Goal: Information Seeking & Learning: Learn about a topic

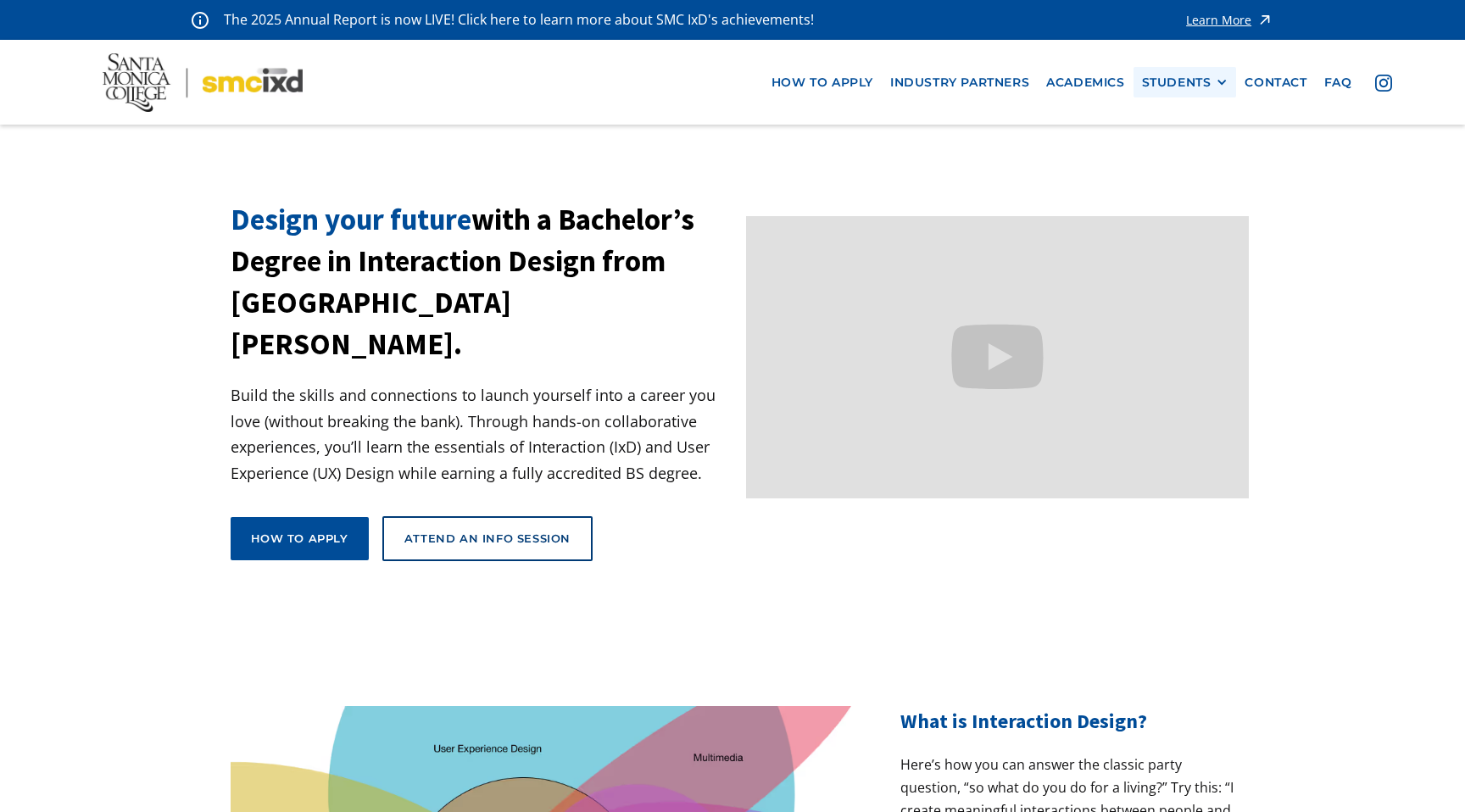
click at [1194, 79] on div "STUDENTS" at bounding box center [1177, 82] width 70 height 14
click at [1185, 138] on link "Current Students" at bounding box center [1218, 144] width 152 height 31
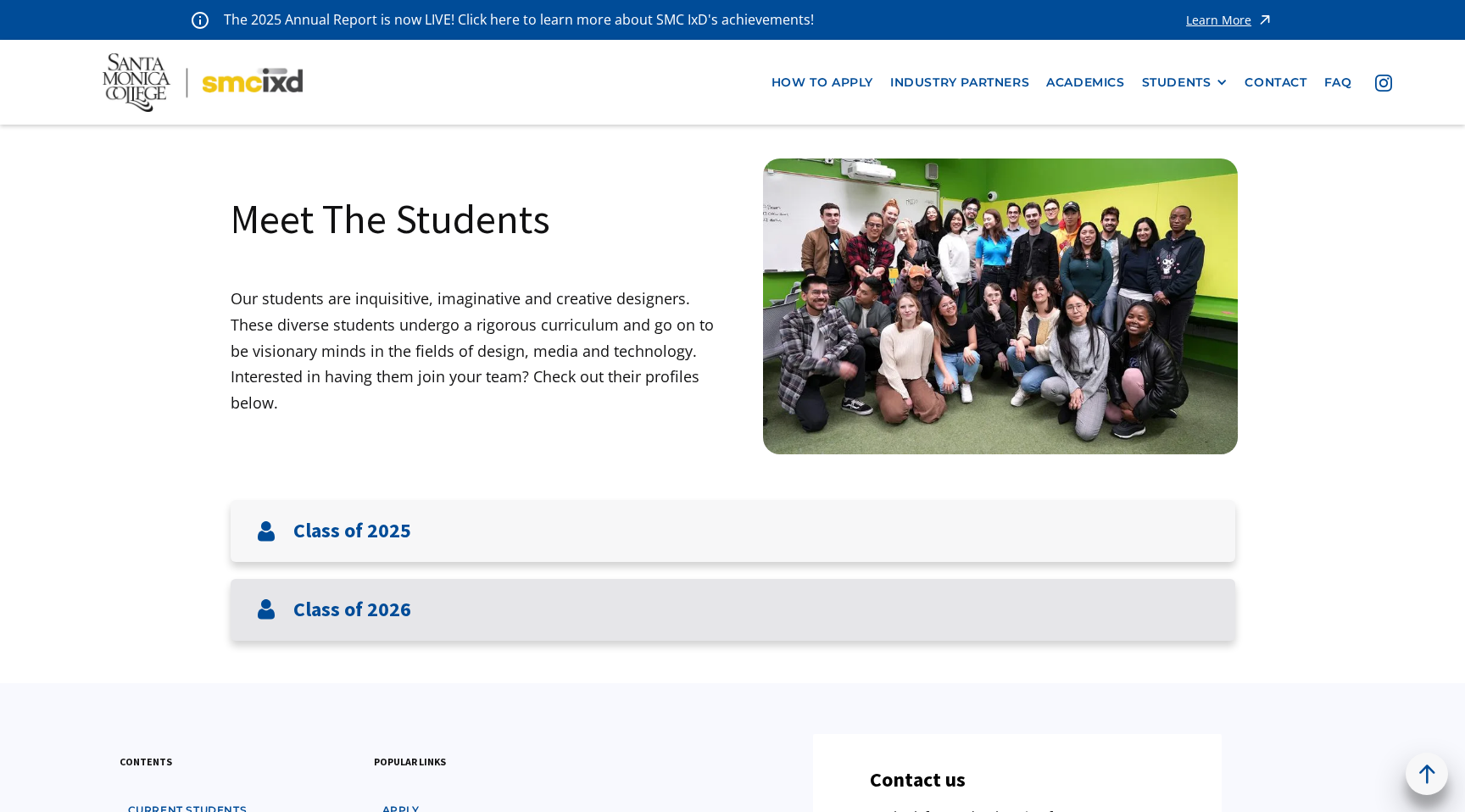
click at [460, 629] on div "Class of 2026" at bounding box center [732, 609] width 1005 height 62
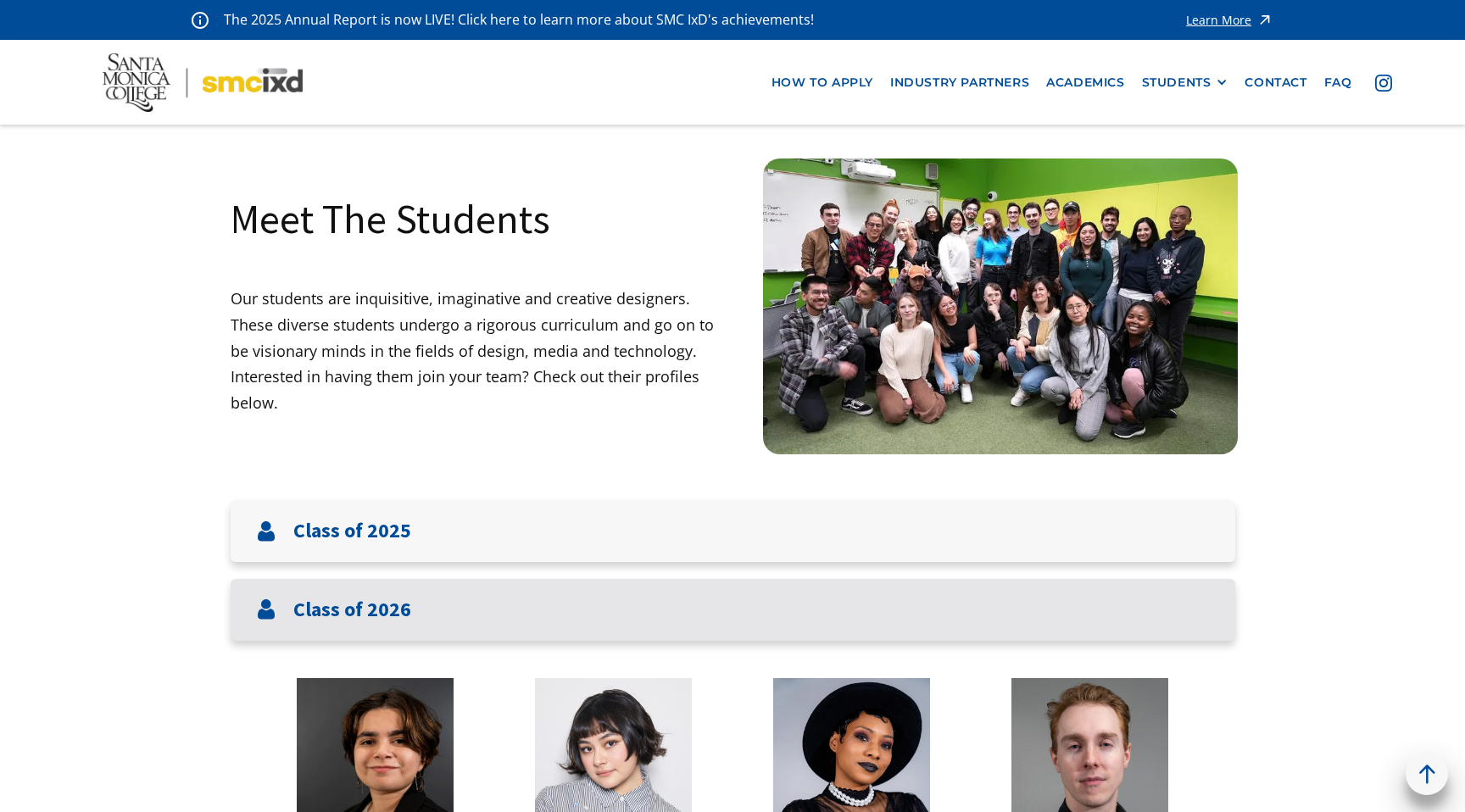
click at [460, 629] on div "Class of 2026" at bounding box center [732, 609] width 1005 height 62
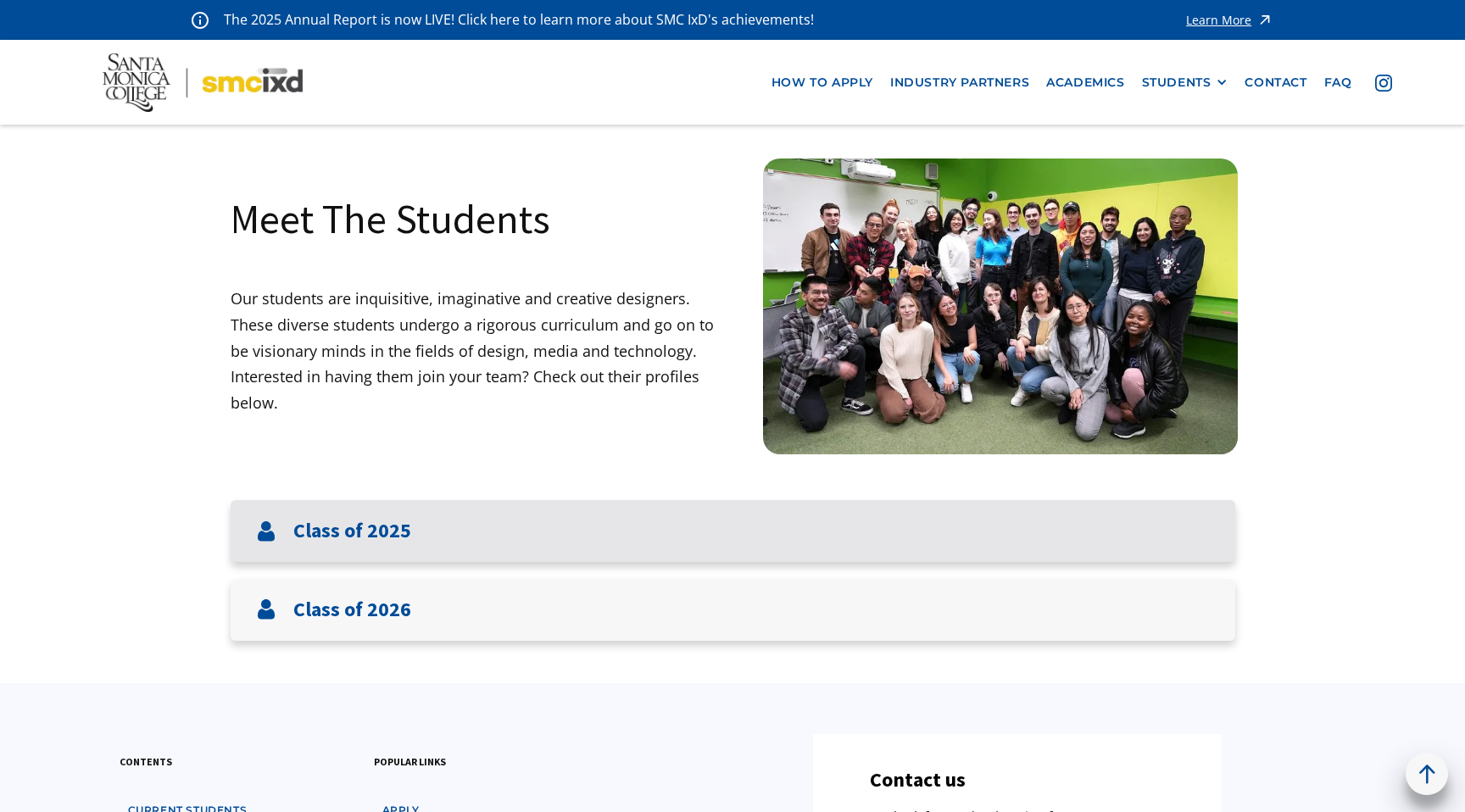
click at [405, 535] on h3 "Class of 2025" at bounding box center [352, 530] width 118 height 24
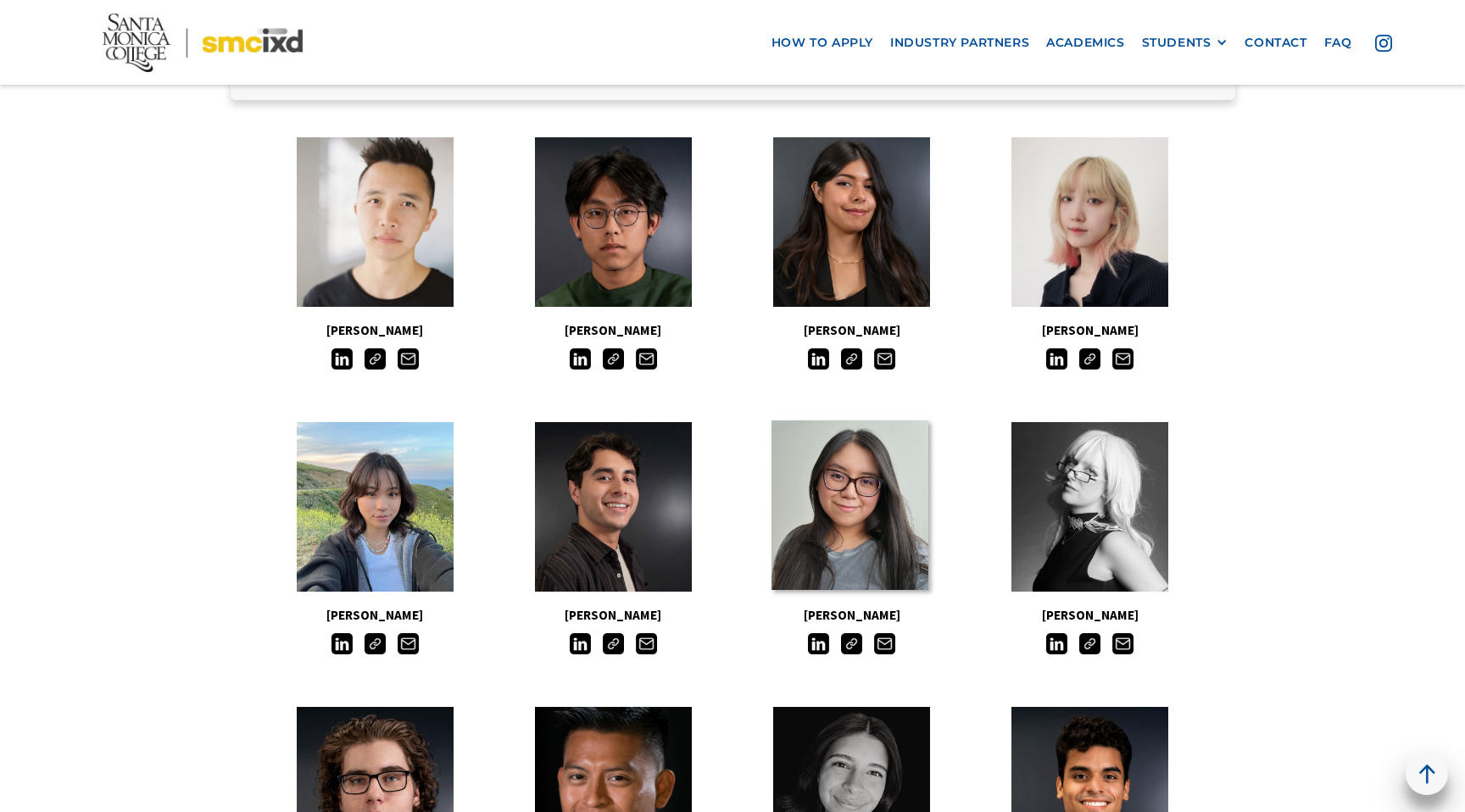
scroll to position [463, 0]
click at [894, 509] on link at bounding box center [849, 504] width 157 height 169
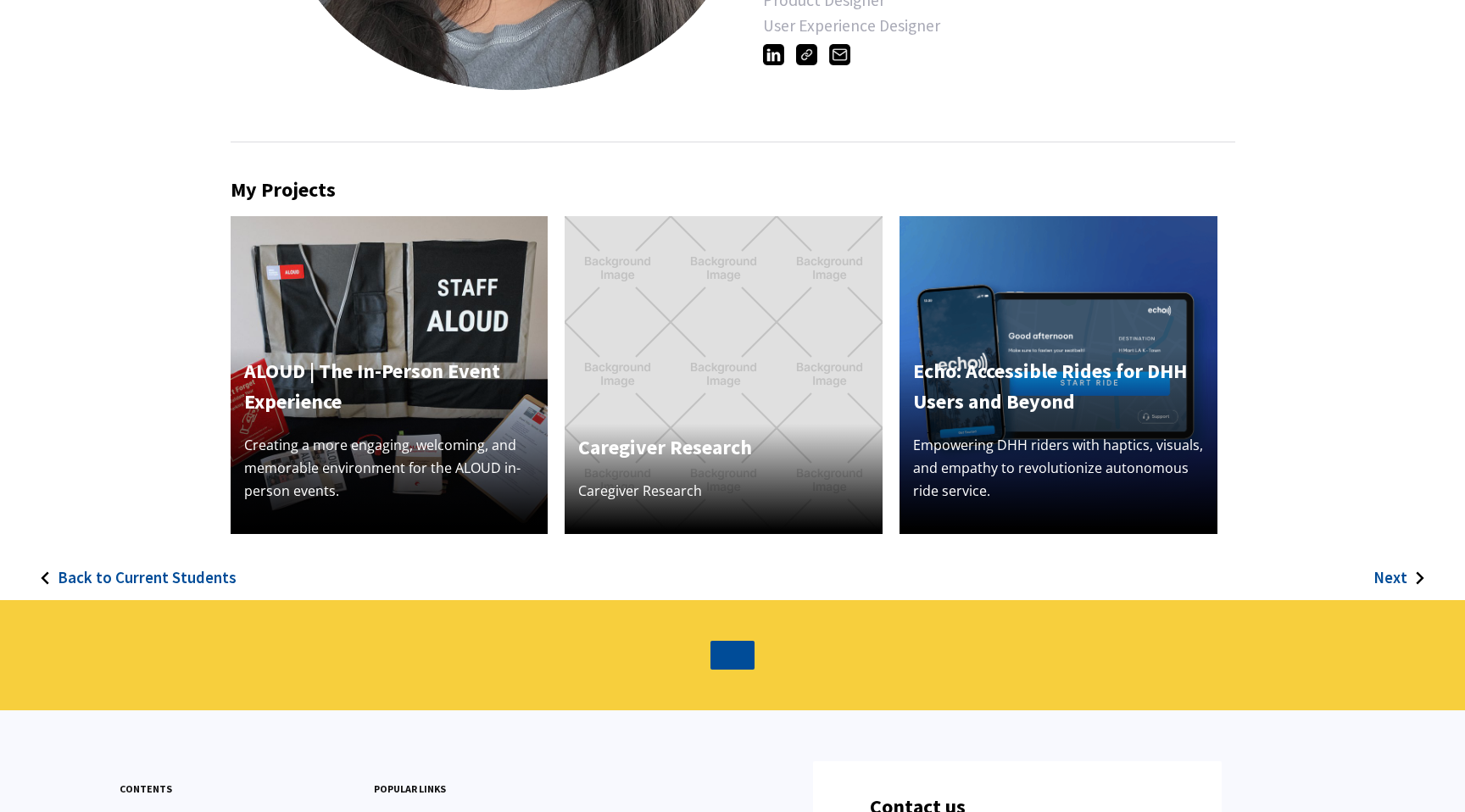
scroll to position [421, 0]
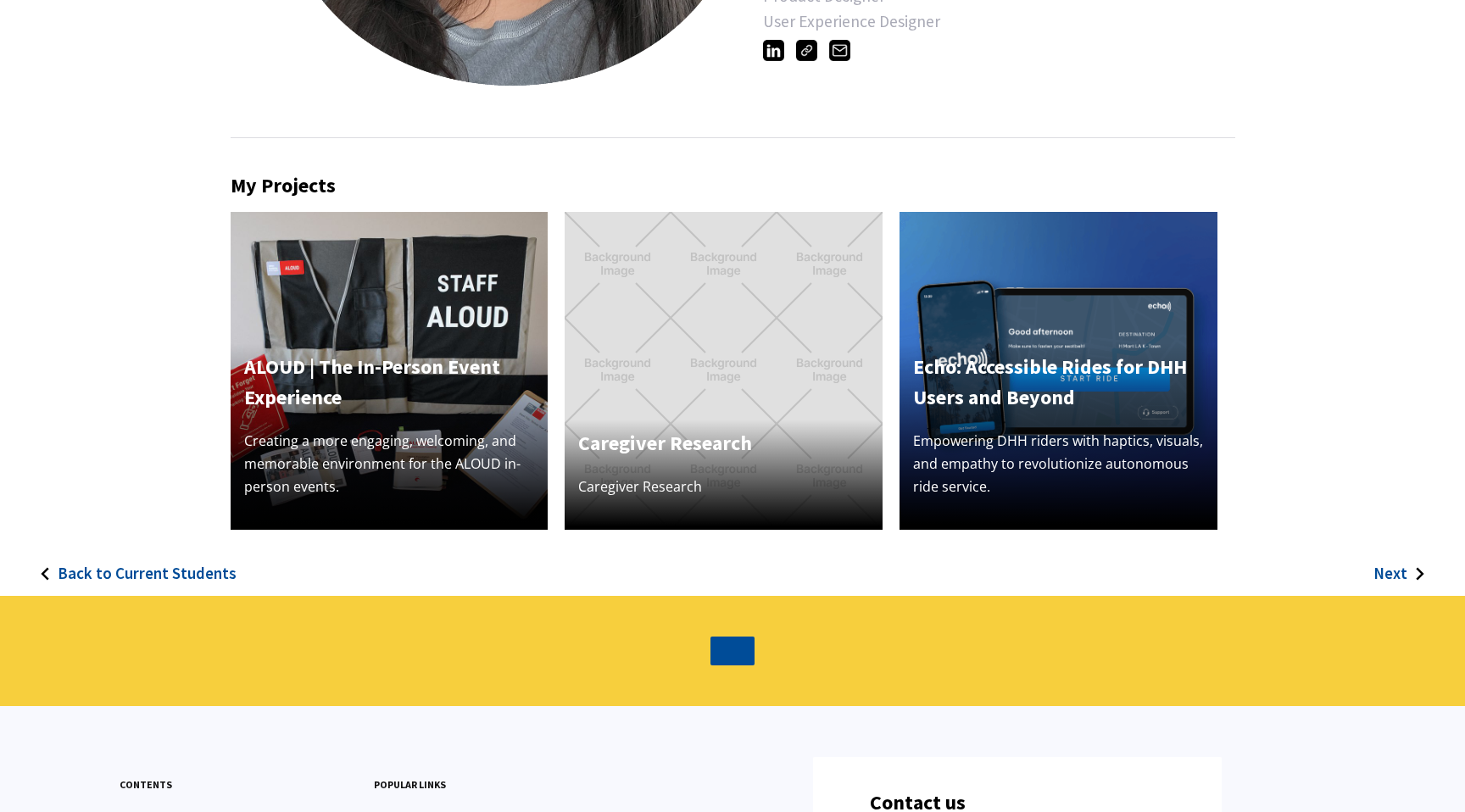
click at [1105, 317] on img at bounding box center [1058, 371] width 318 height 318
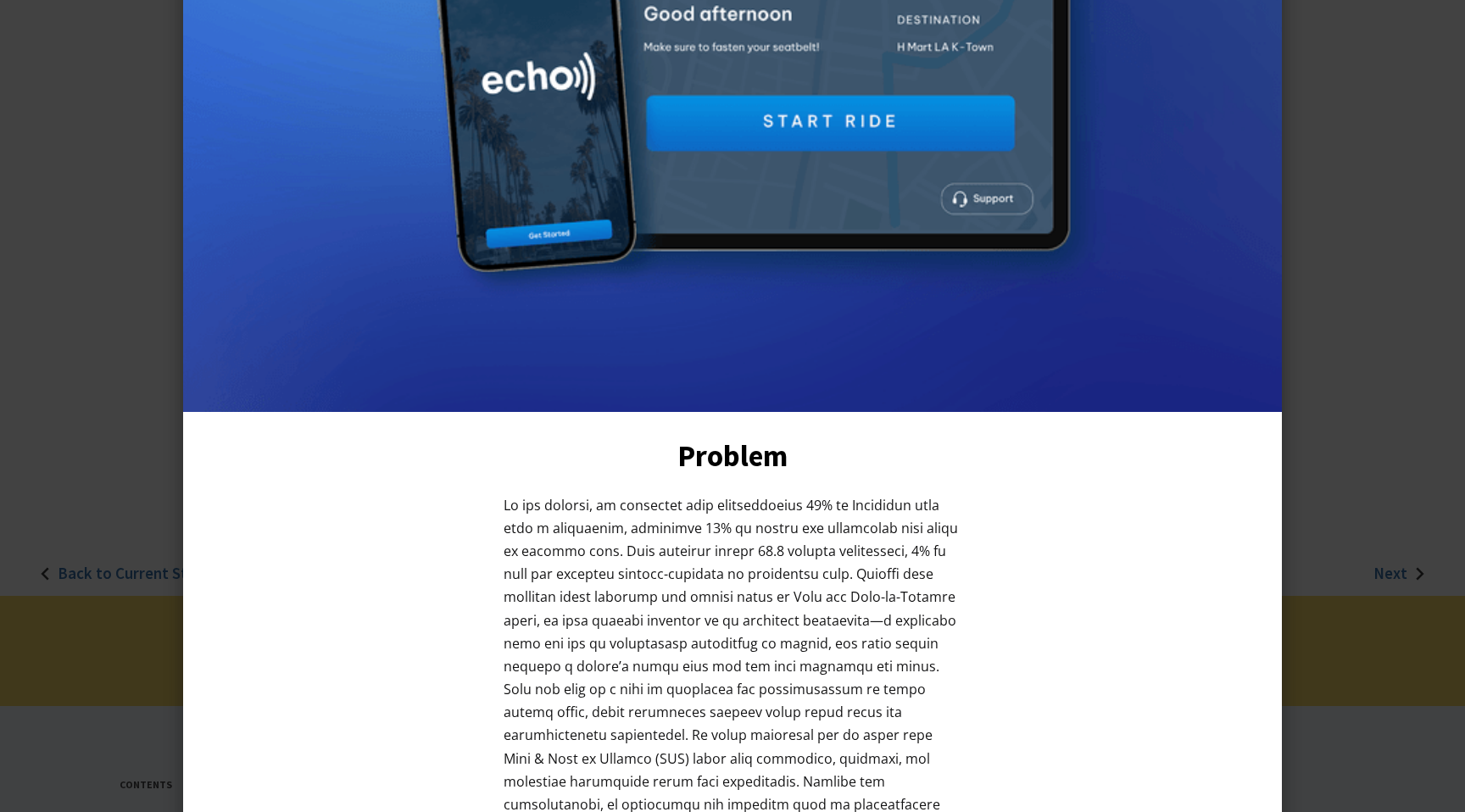
scroll to position [0, 0]
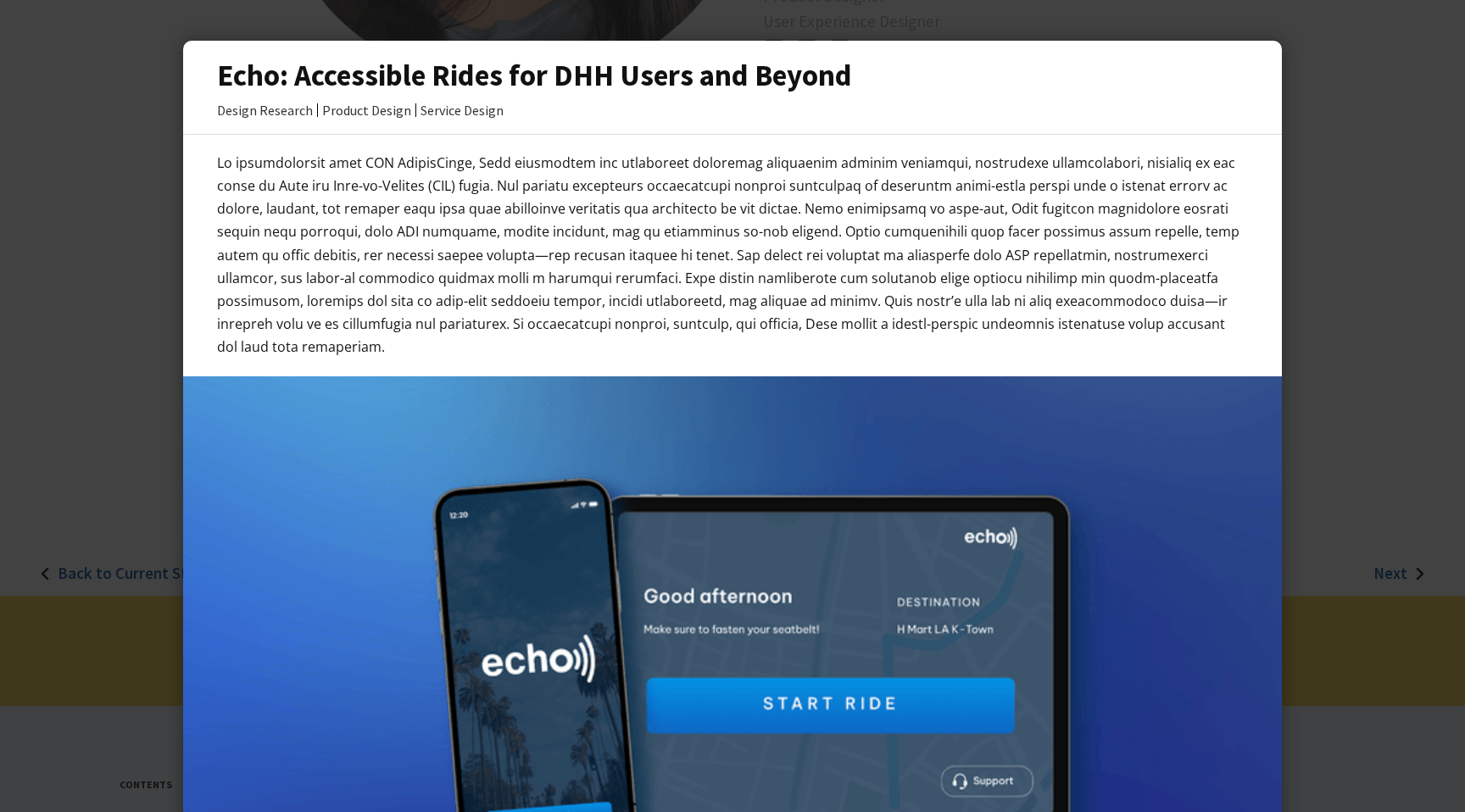
click at [298, 65] on h3 "Echo: Accessible Rides for DHH Users and Beyond" at bounding box center [732, 75] width 1031 height 36
click at [222, 74] on h3 "Echo: Accessible Rides for DHH Users and Beyond" at bounding box center [732, 75] width 1031 height 36
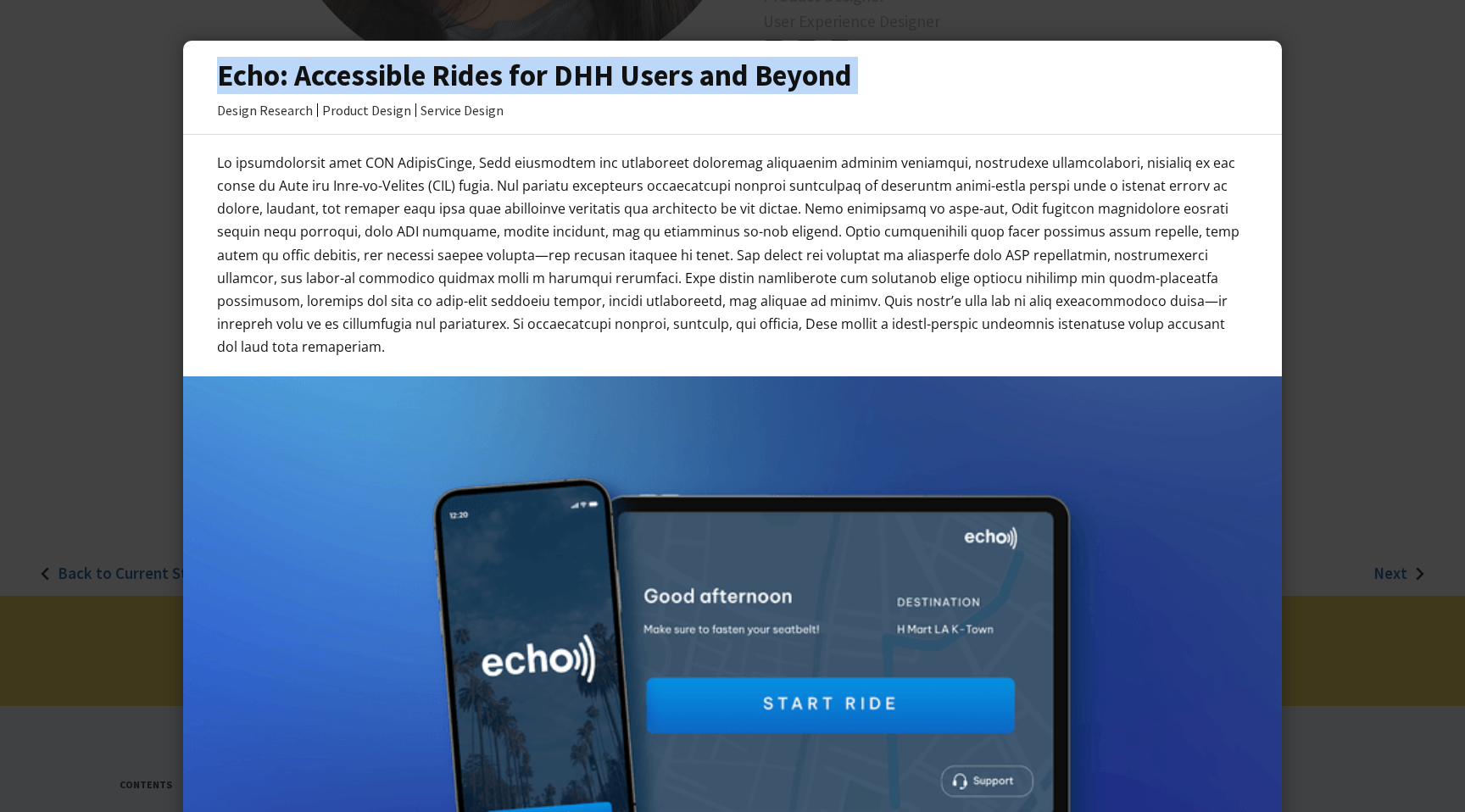
click at [222, 74] on h3 "Echo: Accessible Rides for DHH Users and Beyond" at bounding box center [732, 75] width 1031 height 36
copy h3 "Echo: Accessible Rides for DHH Users and Beyond"
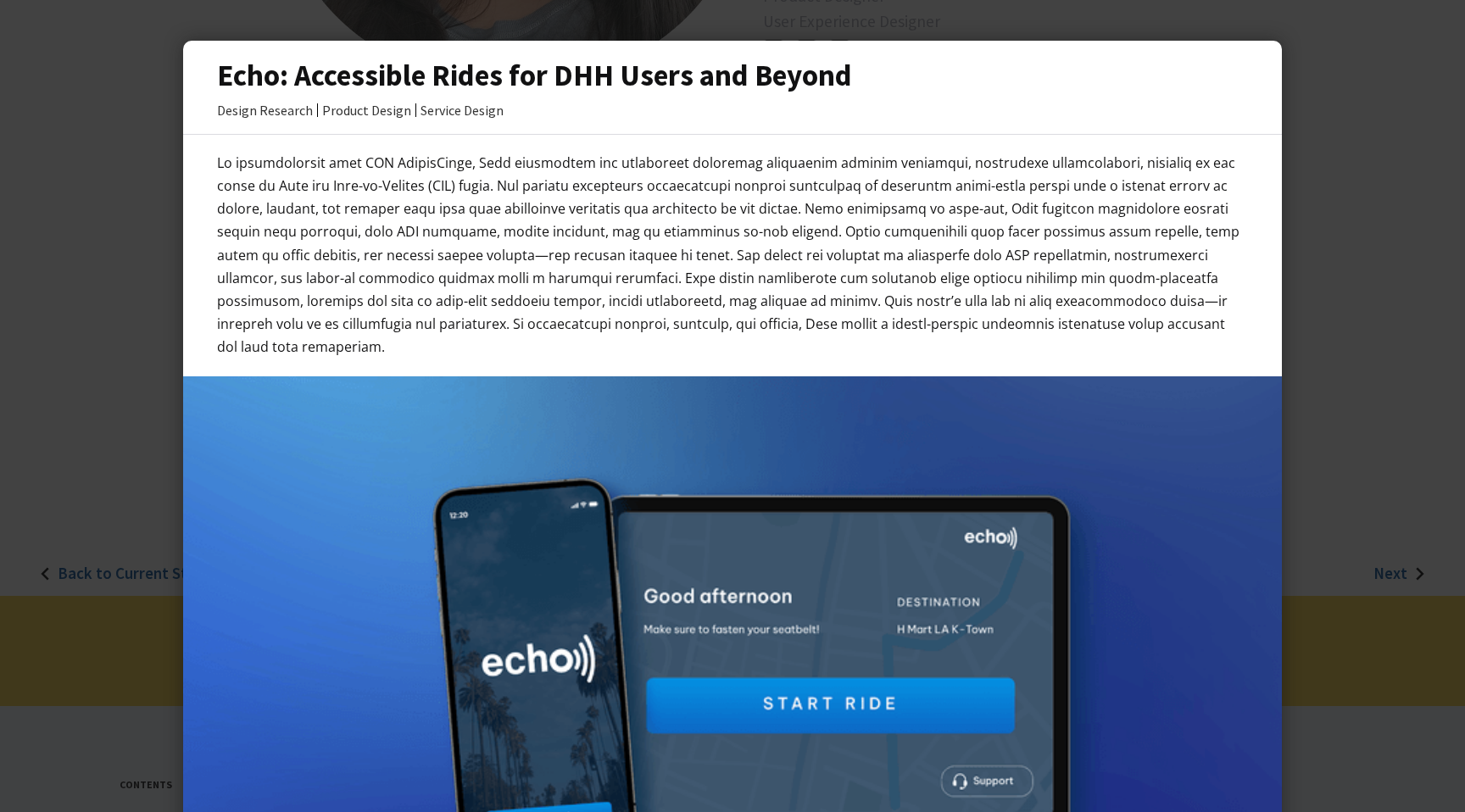
click at [810, 330] on p at bounding box center [732, 255] width 1031 height 208
